Goal: Task Accomplishment & Management: Manage account settings

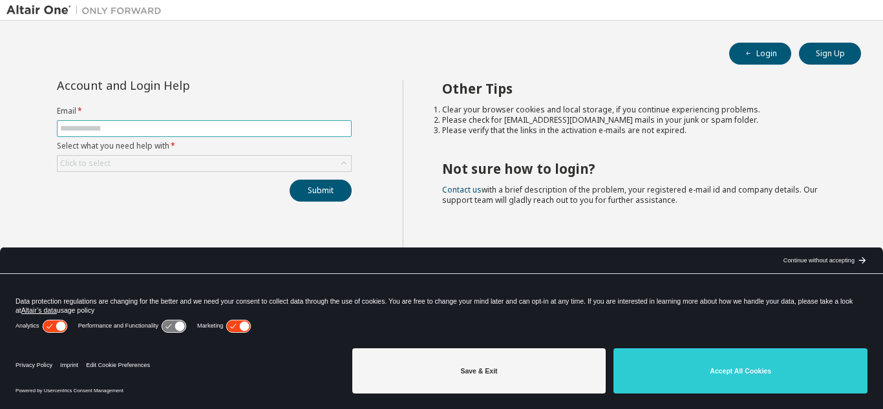
click at [166, 120] on span at bounding box center [204, 128] width 295 height 17
click at [155, 126] on input "text" at bounding box center [204, 129] width 288 height 10
type input "**********"
click at [313, 189] on button "Submit" at bounding box center [321, 191] width 62 height 22
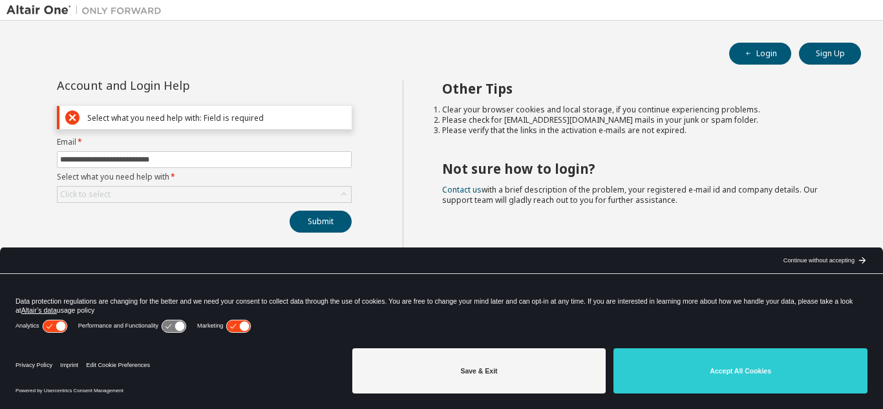
click at [814, 264] on div "Continue without accepting" at bounding box center [819, 260] width 71 height 10
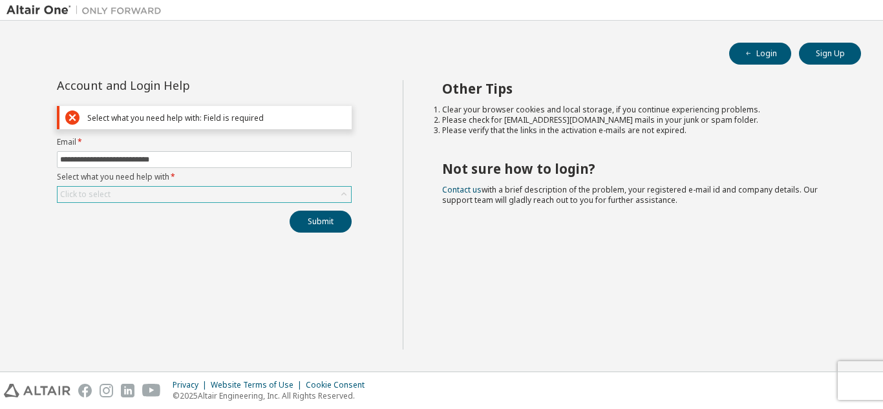
click at [172, 194] on div "Click to select" at bounding box center [205, 195] width 294 height 16
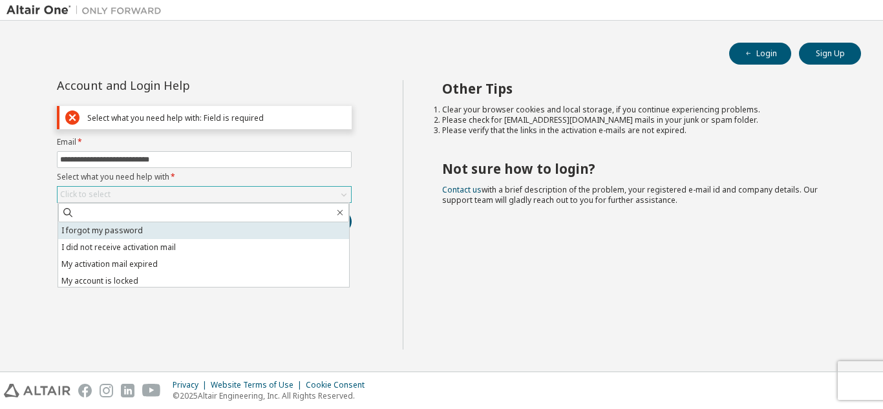
click at [171, 237] on li "I forgot my password" at bounding box center [203, 230] width 291 height 17
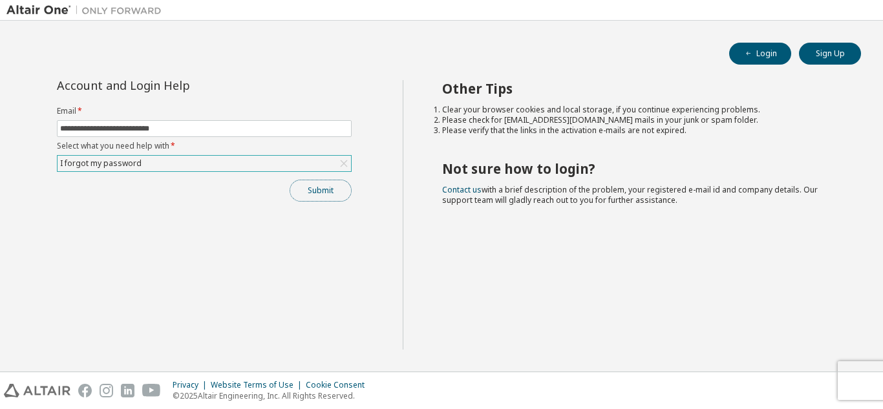
click at [312, 194] on button "Submit" at bounding box center [321, 191] width 62 height 22
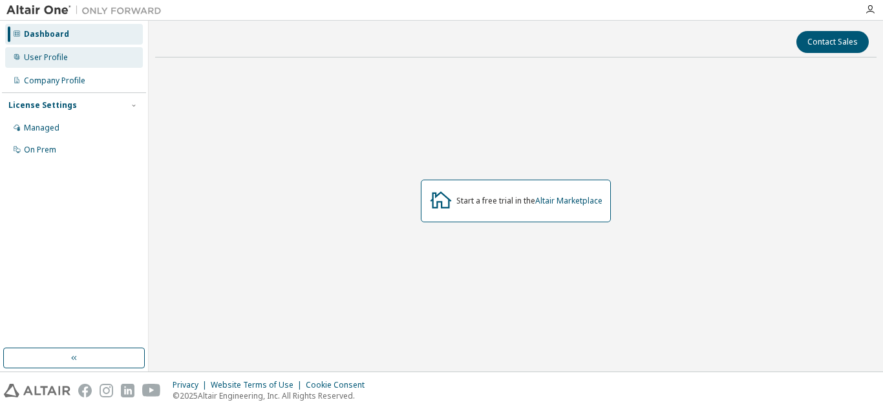
click at [89, 58] on div "User Profile" at bounding box center [74, 57] width 138 height 21
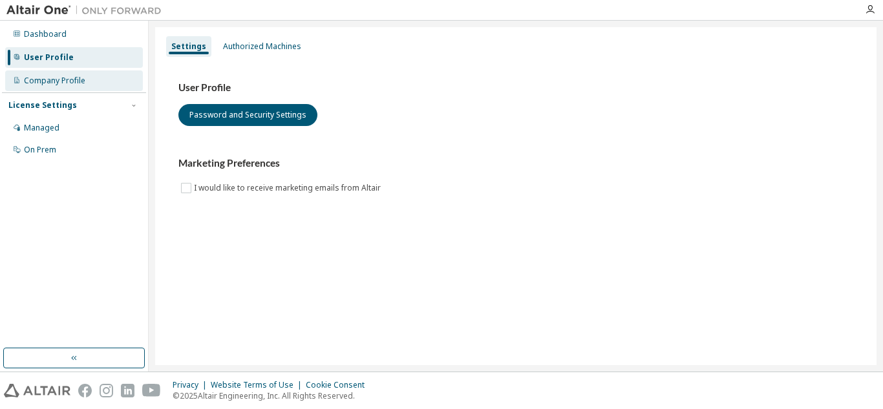
click at [63, 83] on div "Company Profile" at bounding box center [54, 81] width 61 height 10
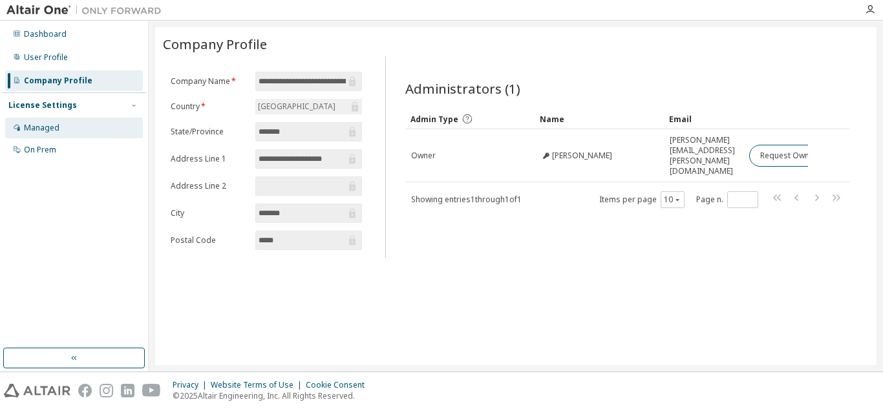
click at [67, 129] on div "Managed" at bounding box center [74, 128] width 138 height 21
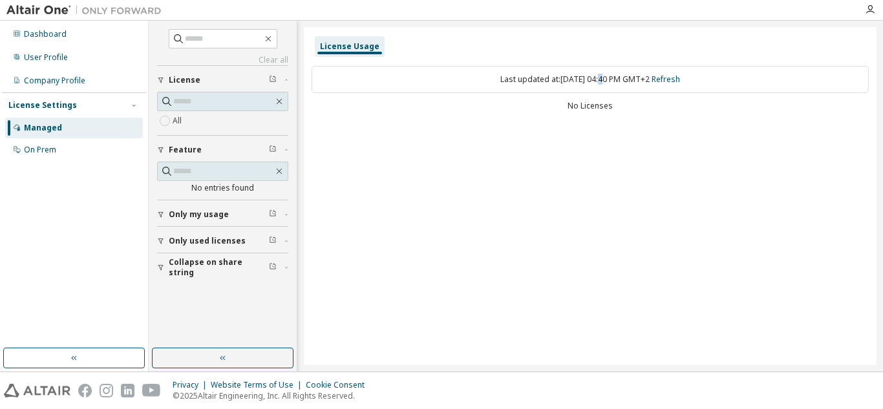
click at [587, 74] on div "Last updated at: Fri 2025-09-05 04:40 PM GMT+2 Refresh" at bounding box center [591, 79] width 558 height 27
click at [678, 81] on link "Refresh" at bounding box center [666, 79] width 28 height 11
click at [354, 48] on div "License Usage" at bounding box center [350, 46] width 60 height 10
click at [282, 241] on div "Only used licenses" at bounding box center [227, 241] width 116 height 10
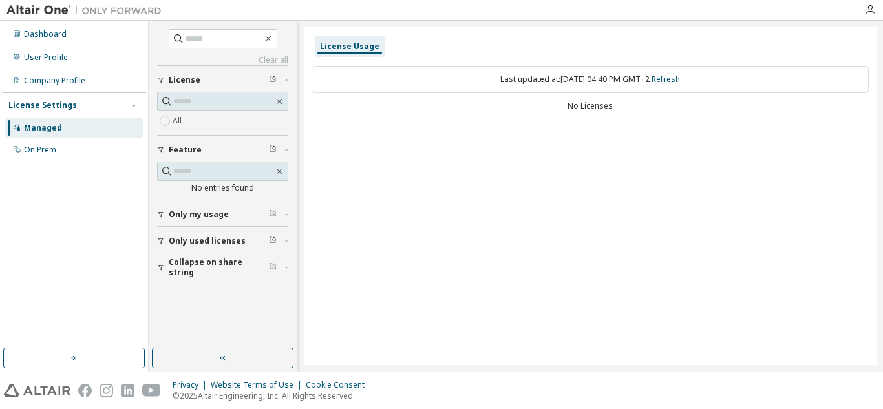
click at [277, 262] on button "Collapse on share string" at bounding box center [222, 268] width 131 height 28
click at [265, 206] on button "Only my usage" at bounding box center [222, 214] width 131 height 28
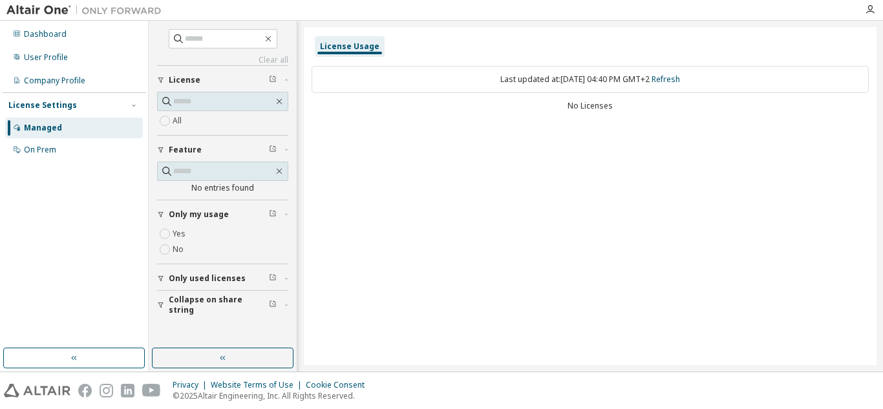
click at [265, 206] on button "Only my usage" at bounding box center [222, 214] width 131 height 28
